Goal: Register for event/course

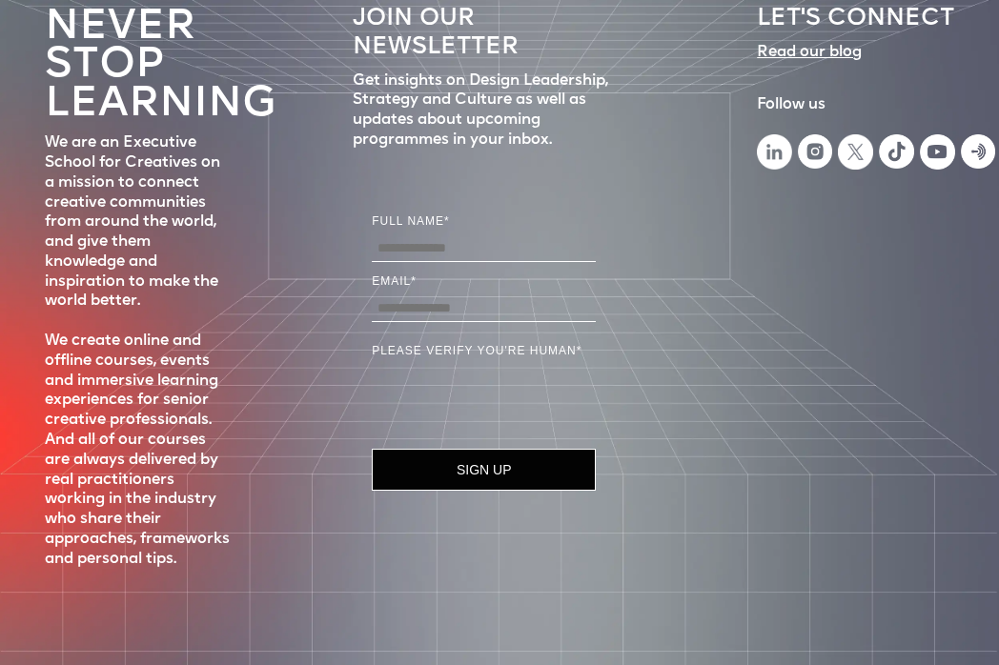
scroll to position [10209, 0]
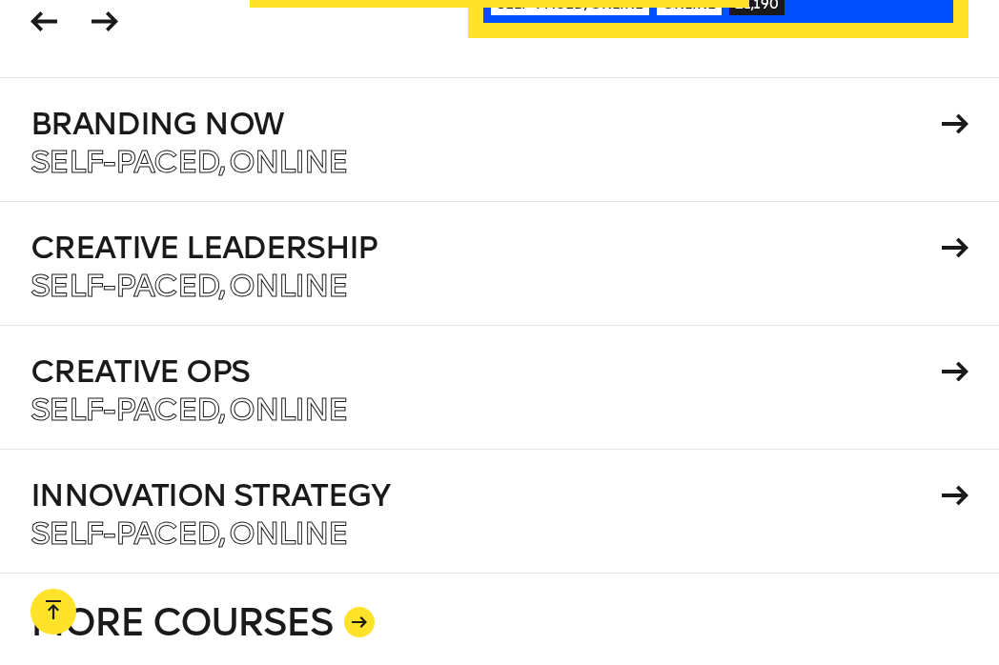
scroll to position [2946, 0]
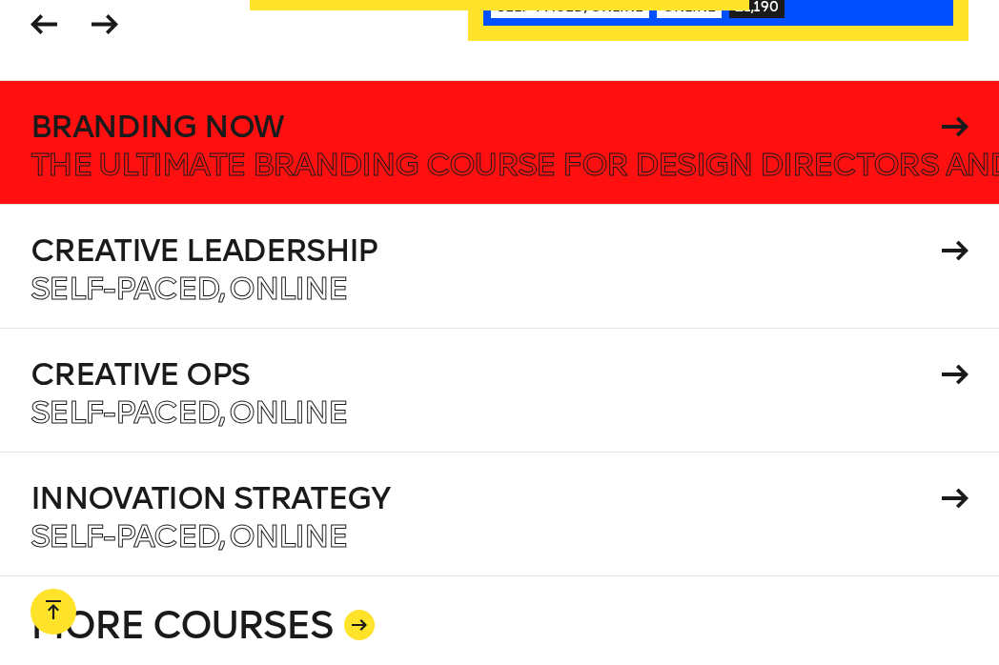
click at [421, 117] on h4 "Branding Now" at bounding box center [482, 126] width 904 height 30
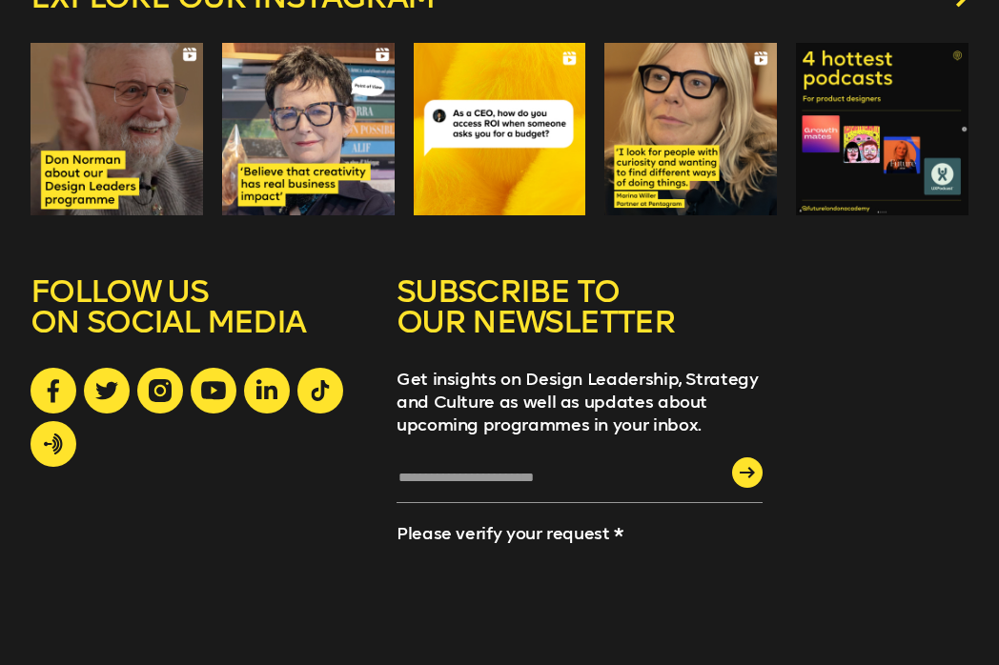
scroll to position [5146, 0]
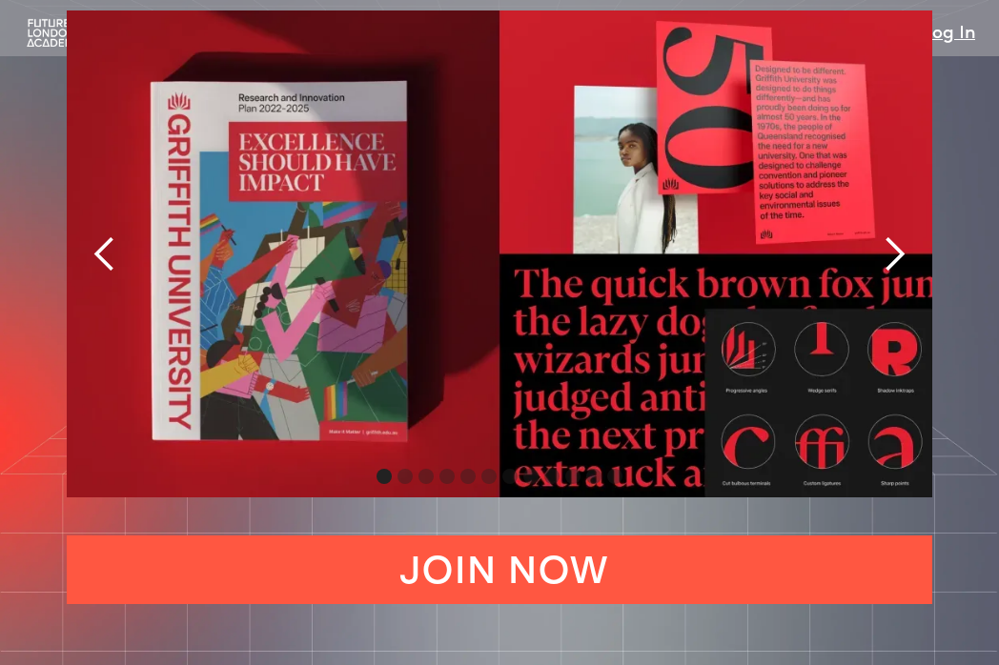
scroll to position [4025, 0]
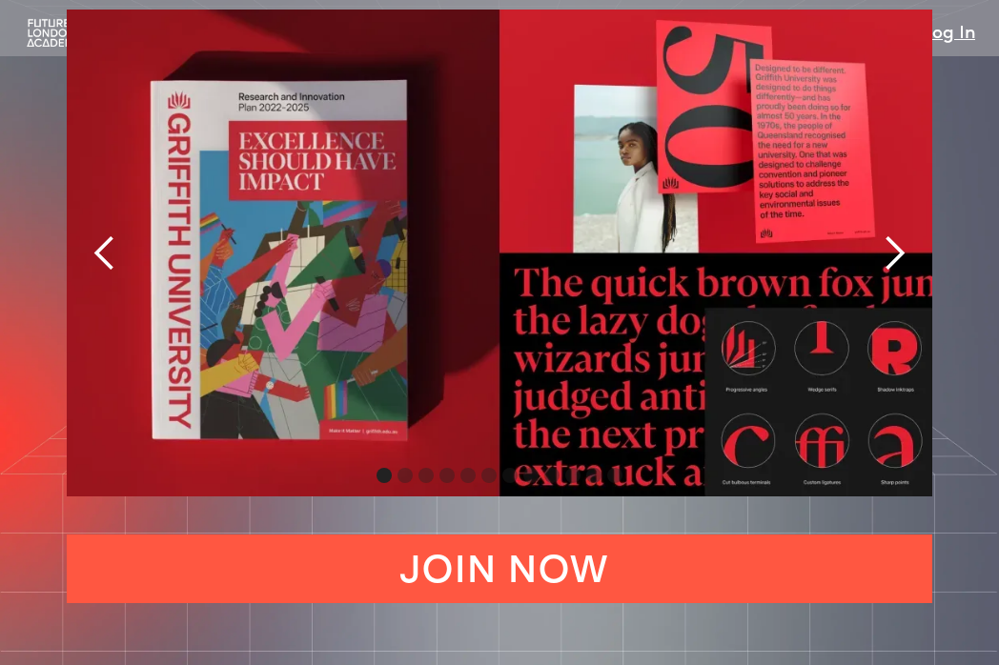
click at [899, 273] on div "next slide" at bounding box center [894, 253] width 38 height 38
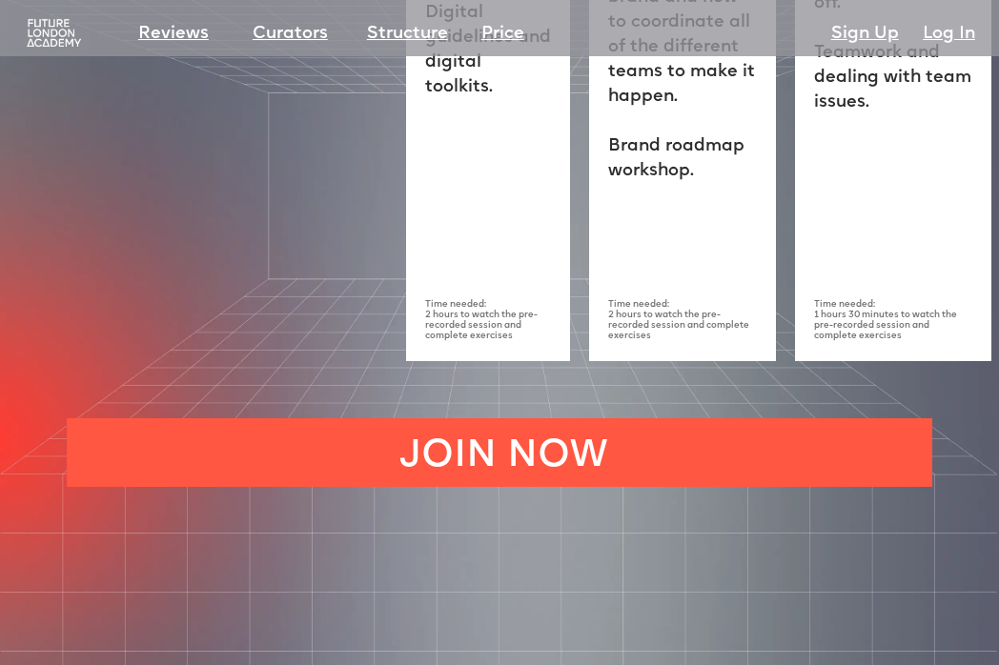
scroll to position [5756, 0]
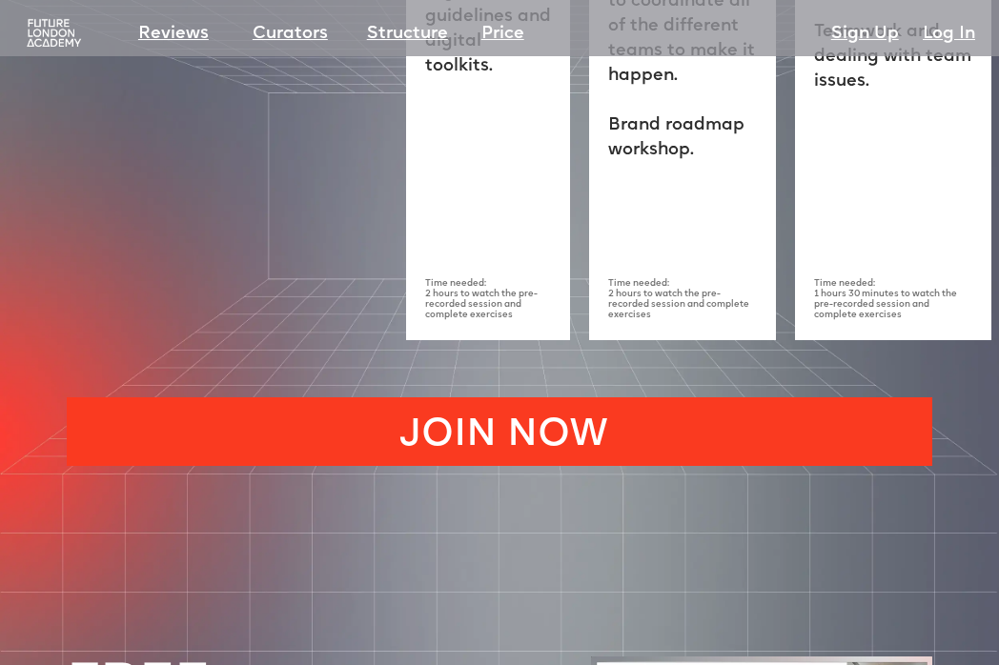
click at [780, 459] on link "JOIN NOW" at bounding box center [499, 431] width 865 height 69
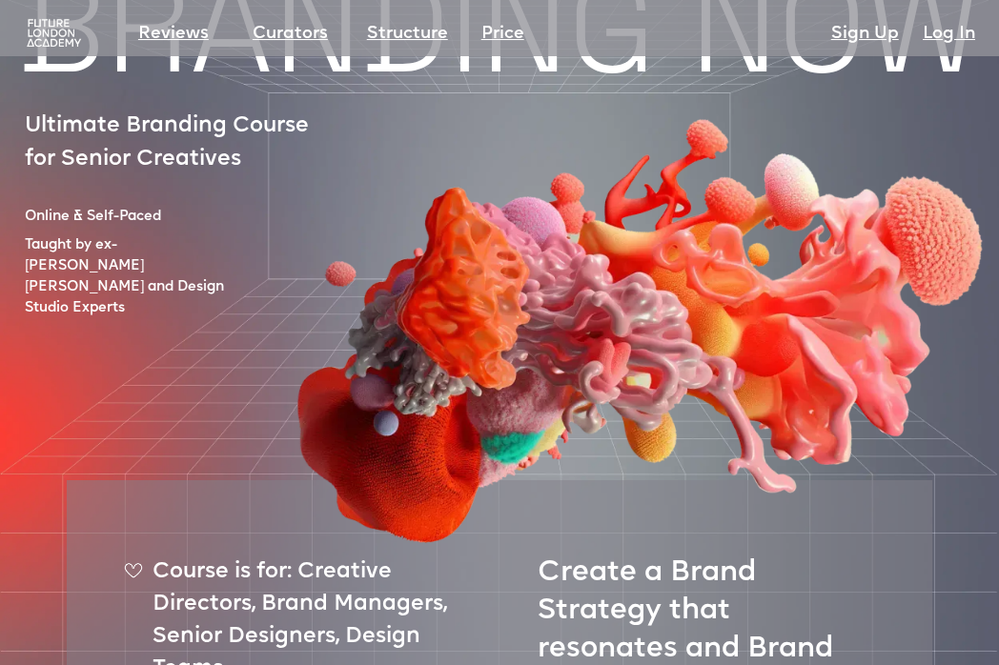
scroll to position [0, 0]
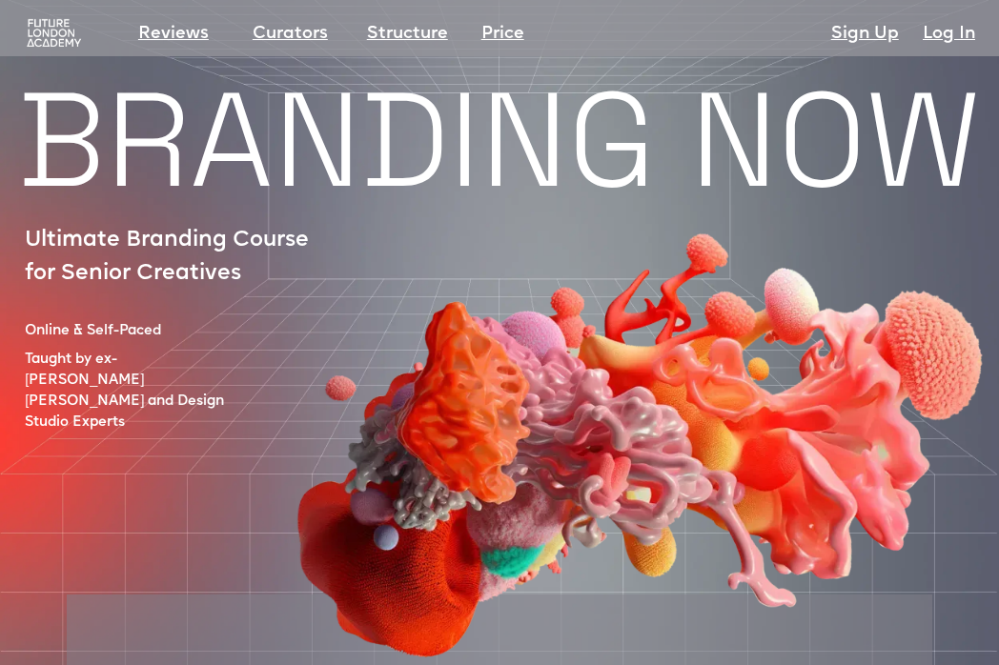
click at [65, 53] on section "Reviews Curators Structure Price Sign Up Log In" at bounding box center [499, 28] width 999 height 56
click at [63, 33] on img at bounding box center [54, 33] width 60 height 30
click at [177, 29] on link "Reviews" at bounding box center [173, 34] width 71 height 27
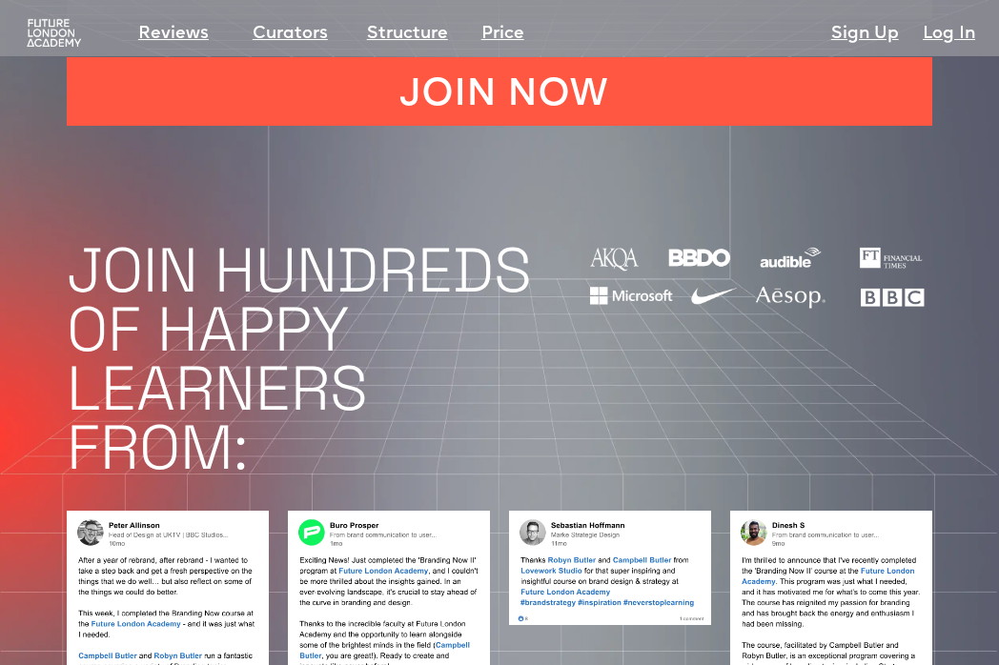
scroll to position [1388, 0]
